Goal: Find contact information: Find contact information

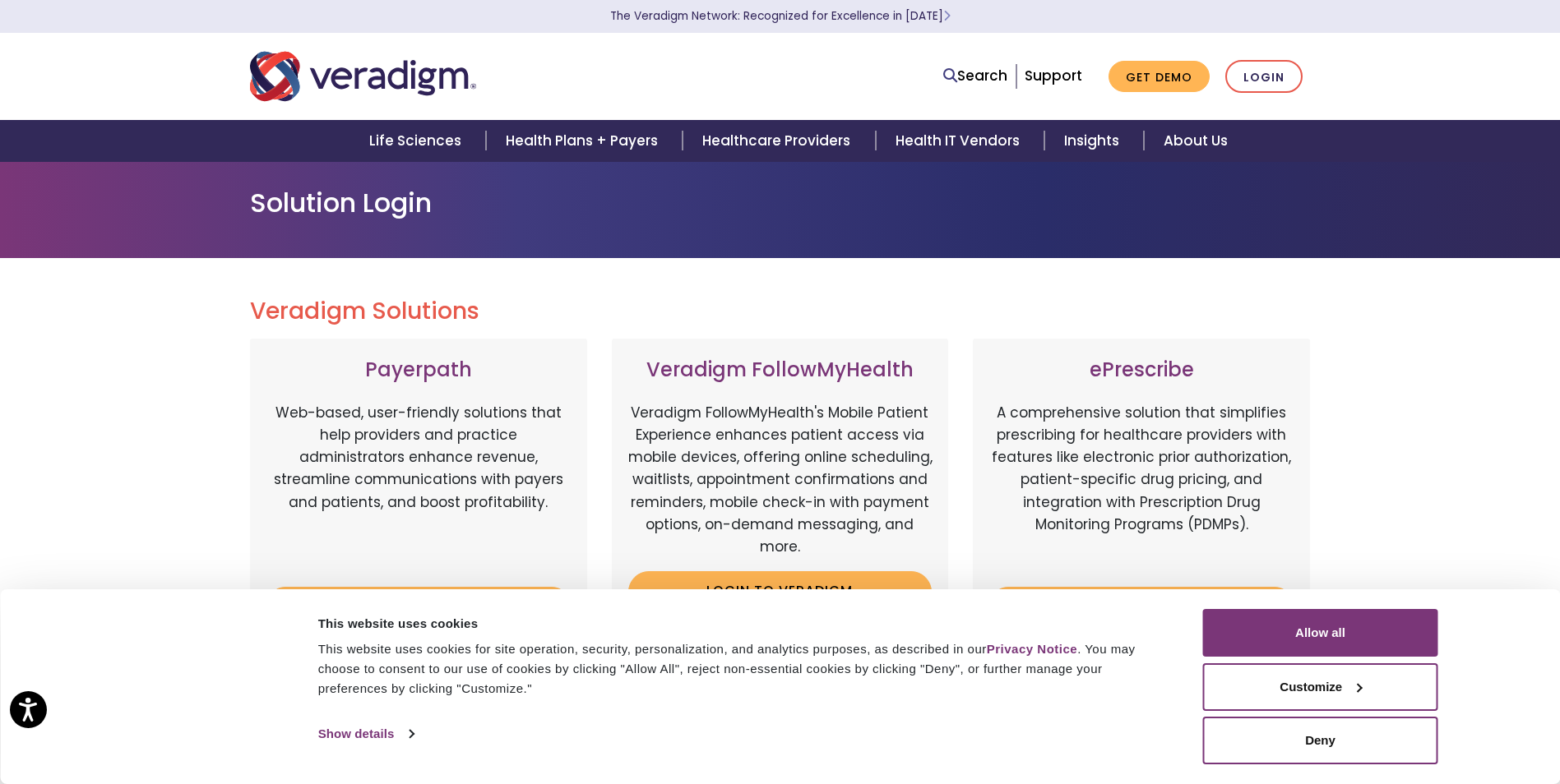
drag, startPoint x: 1363, startPoint y: 635, endPoint x: 1399, endPoint y: 607, distance: 45.6
click at [1363, 635] on button "Allow all" at bounding box center [1321, 633] width 235 height 48
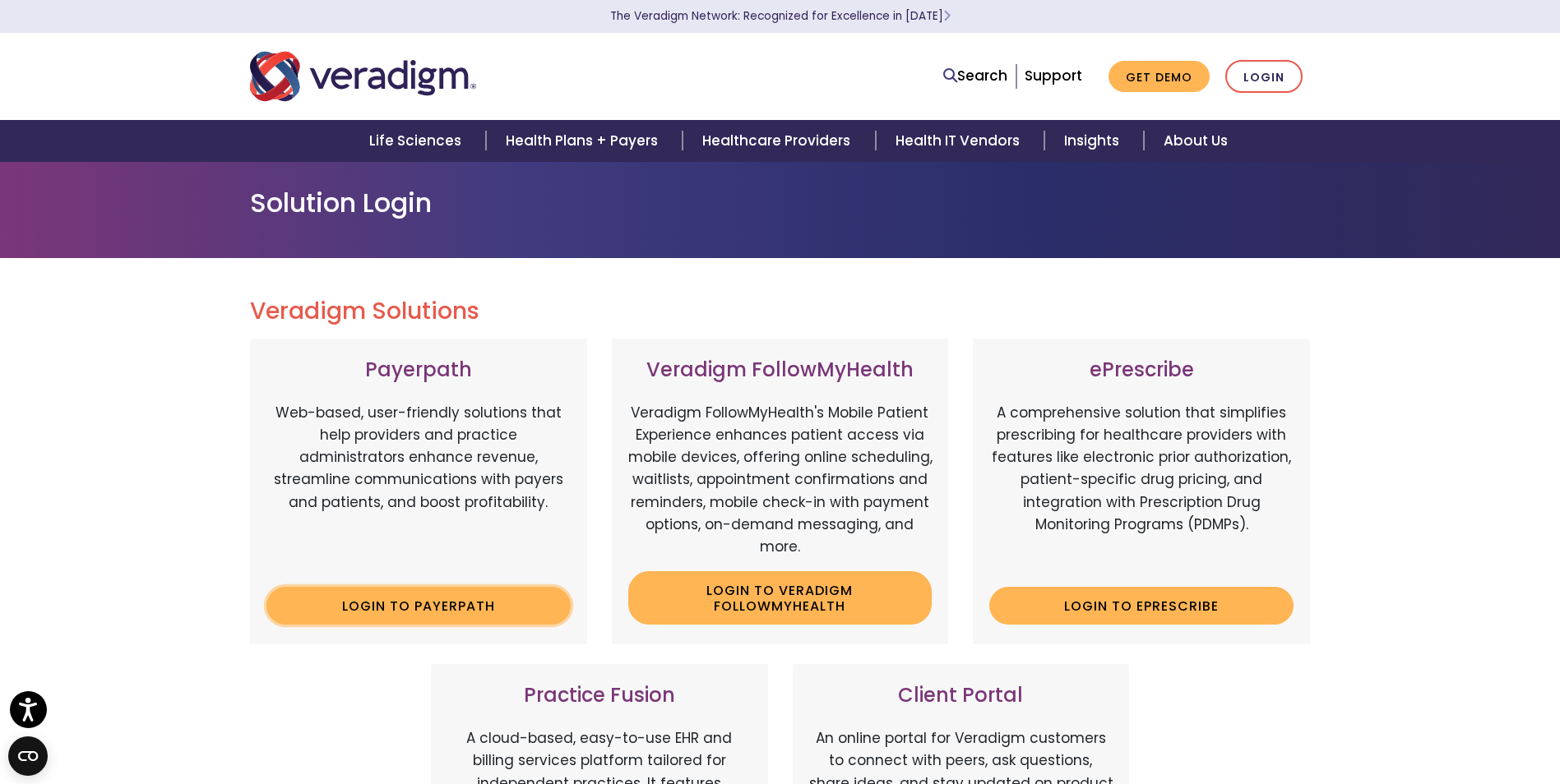
click at [410, 608] on link "Login to Payerpath" at bounding box center [418, 605] width 305 height 37
click at [1051, 76] on link "Support" at bounding box center [1053, 75] width 58 height 20
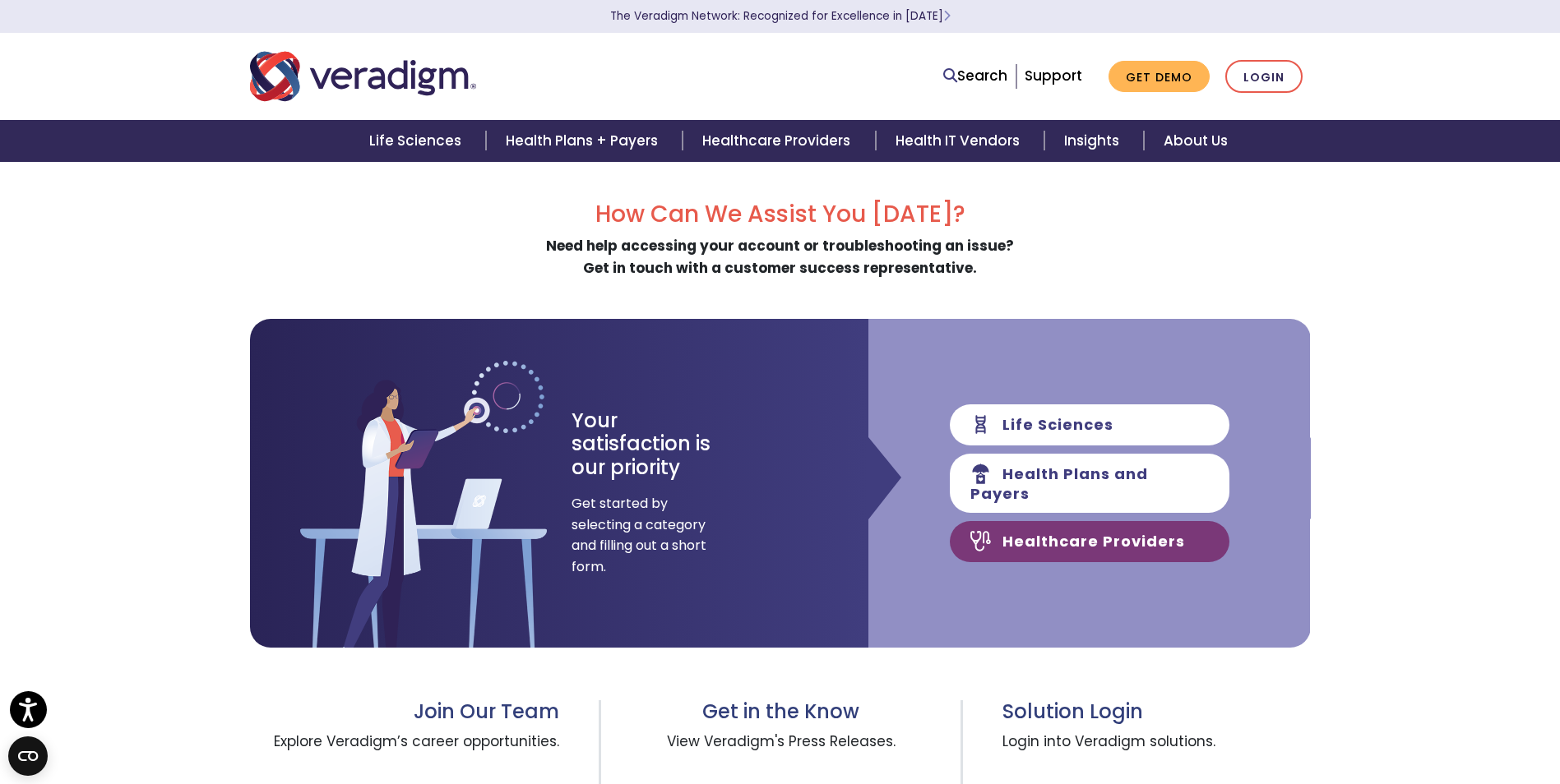
click at [1073, 537] on link "Healthcare Providers" at bounding box center [1089, 542] width 280 height 41
